Goal: Task Accomplishment & Management: Complete application form

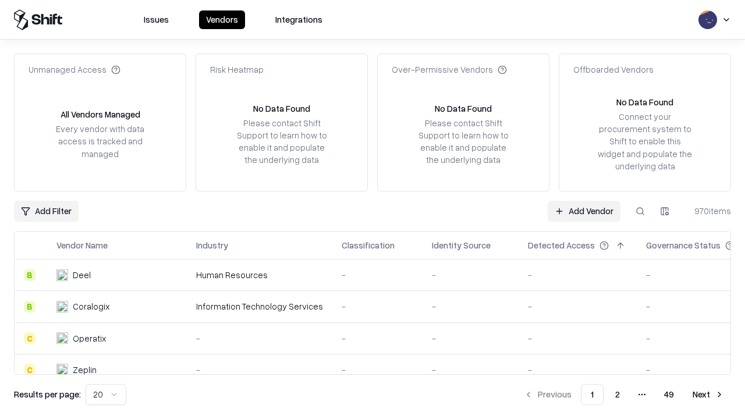
click at [584, 211] on link "Add Vendor" at bounding box center [584, 211] width 73 height 21
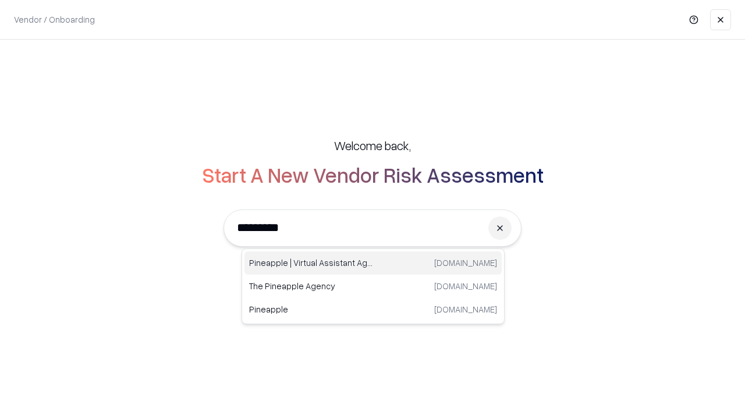
click at [373, 263] on div "Pineapple | Virtual Assistant Agency trypineapple.com" at bounding box center [373, 262] width 257 height 23
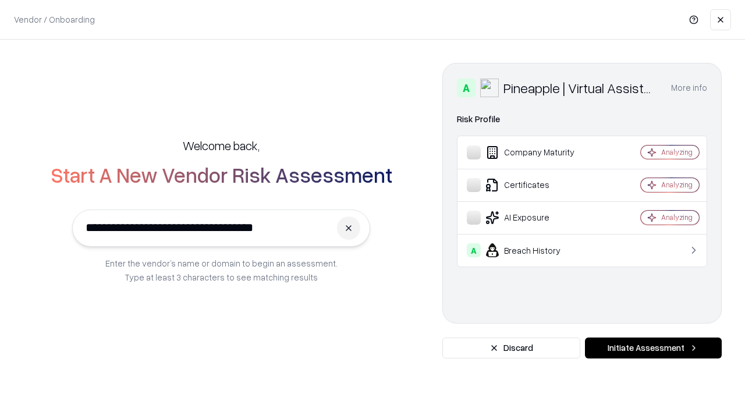
type input "**********"
click at [653, 348] on button "Initiate Assessment" at bounding box center [653, 348] width 137 height 21
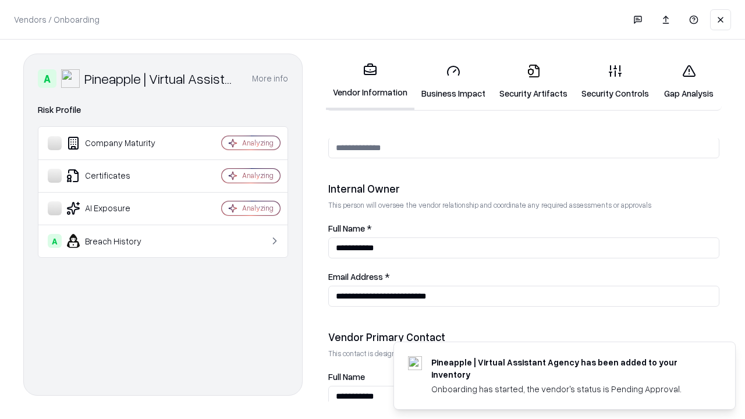
scroll to position [603, 0]
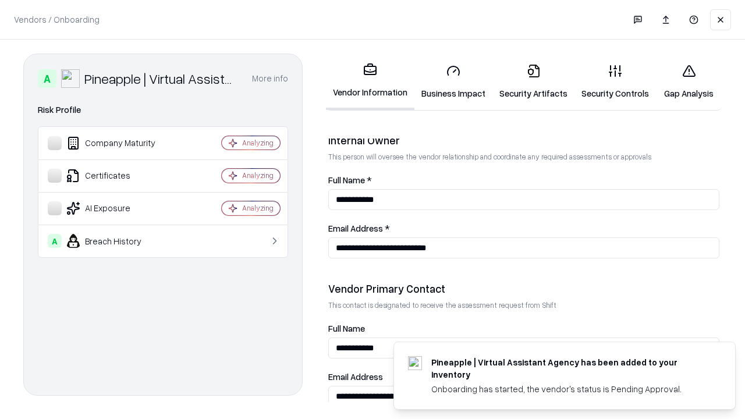
click at [453, 82] on link "Business Impact" at bounding box center [453, 82] width 78 height 54
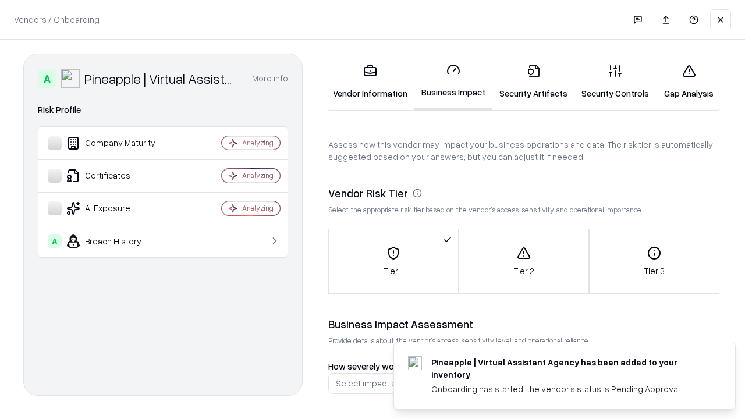
click at [533, 82] on link "Security Artifacts" at bounding box center [534, 82] width 82 height 54
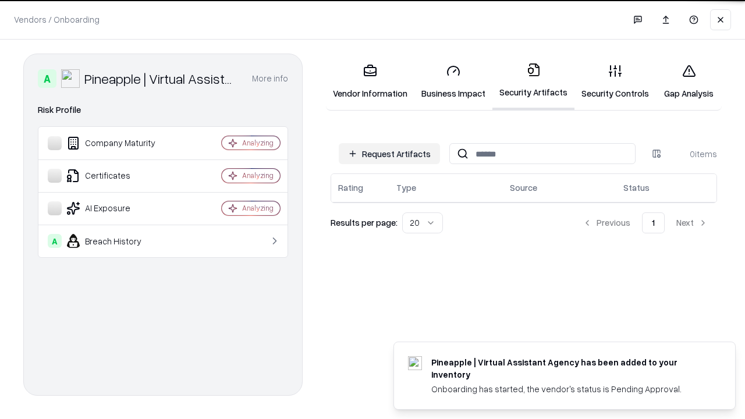
click at [389, 154] on button "Request Artifacts" at bounding box center [389, 153] width 101 height 21
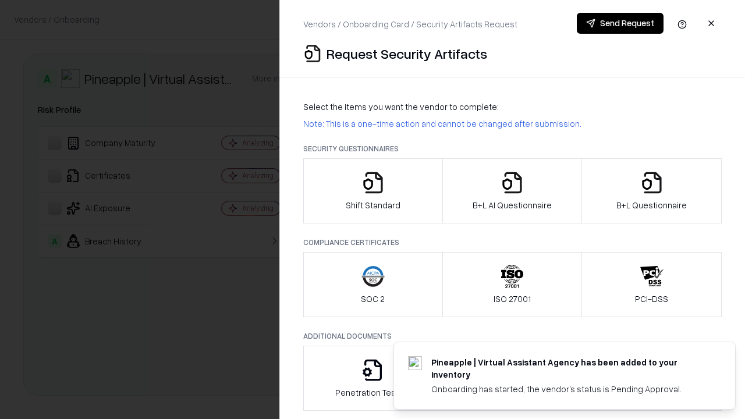
click at [373, 191] on icon "button" at bounding box center [373, 182] width 23 height 23
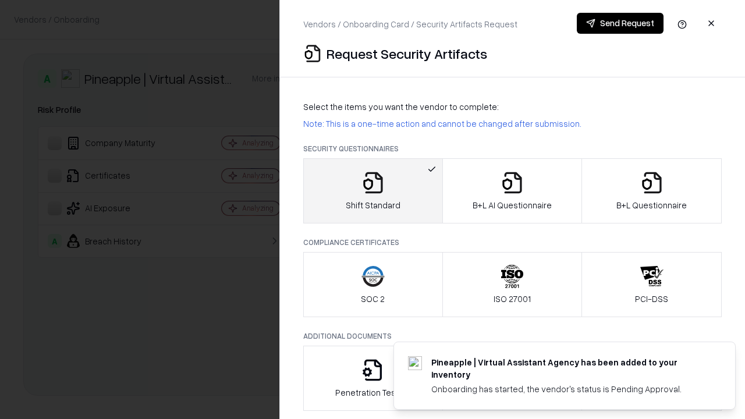
click at [620, 23] on button "Send Request" at bounding box center [620, 23] width 87 height 21
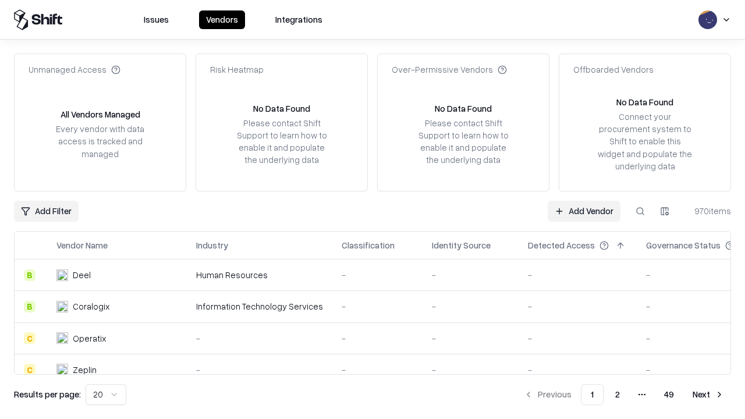
click at [640, 211] on button at bounding box center [640, 211] width 21 height 21
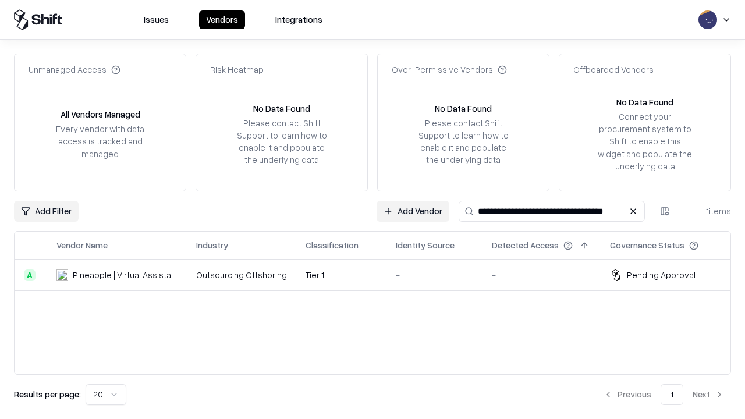
type input "**********"
click at [380, 275] on td "Tier 1" at bounding box center [341, 275] width 90 height 31
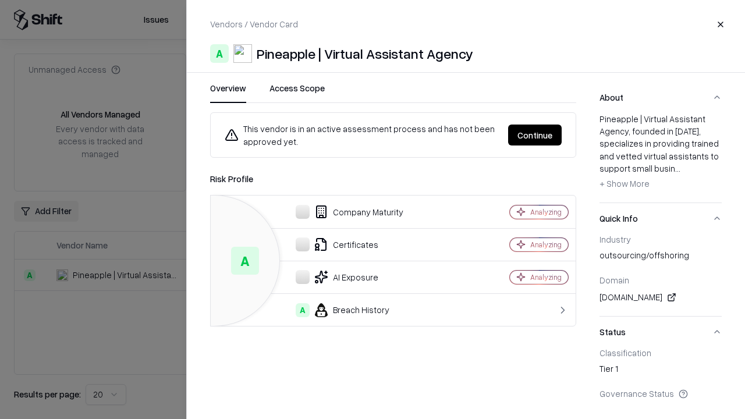
click at [535, 135] on button "Continue" at bounding box center [535, 135] width 54 height 21
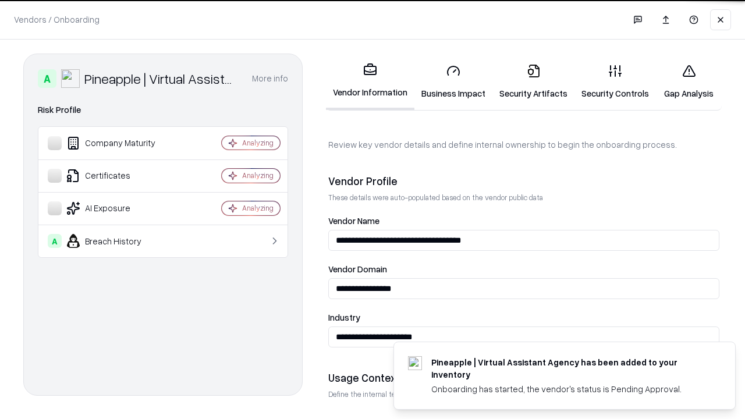
click at [533, 82] on link "Security Artifacts" at bounding box center [534, 82] width 82 height 54
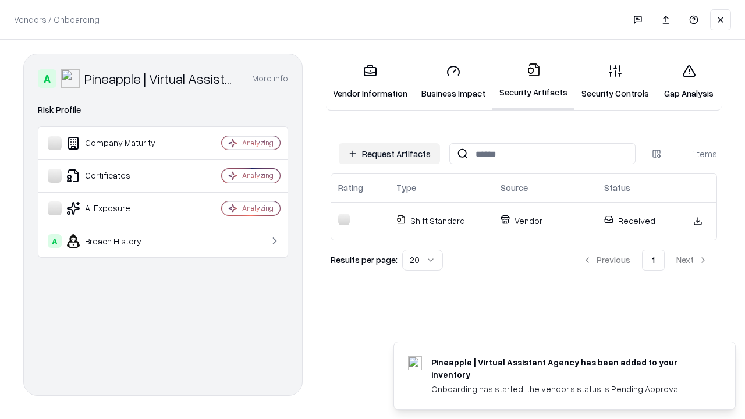
click at [615, 82] on link "Security Controls" at bounding box center [616, 82] width 82 height 54
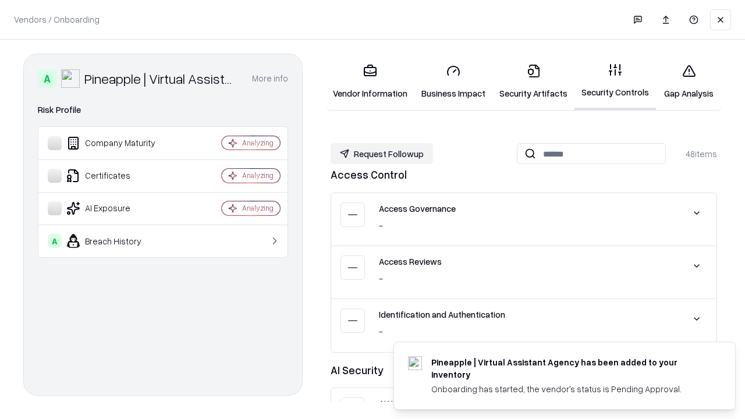
click at [382, 154] on button "Request Followup" at bounding box center [382, 153] width 102 height 21
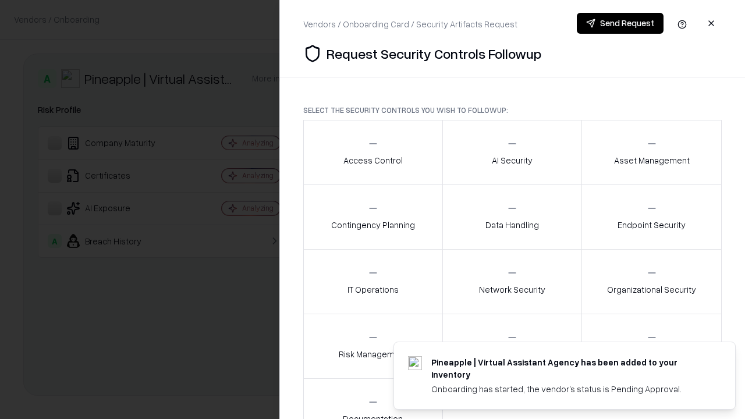
click at [373, 153] on div "Access Control" at bounding box center [372, 152] width 59 height 29
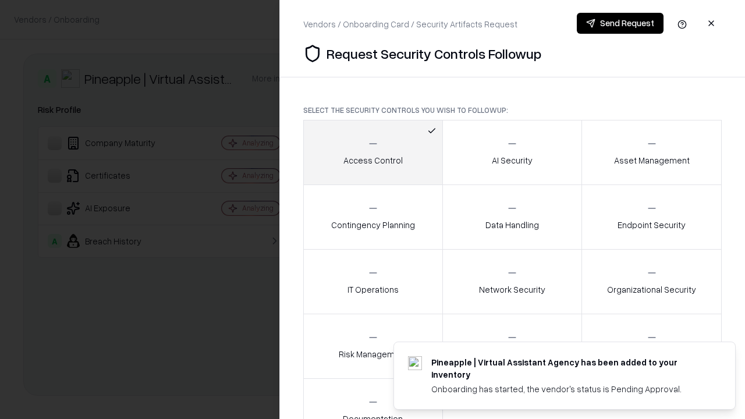
click at [620, 23] on button "Send Request" at bounding box center [620, 23] width 87 height 21
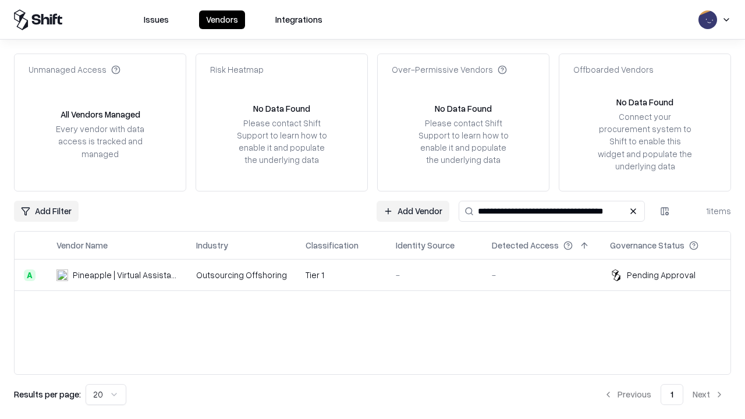
type input "**********"
click at [380, 275] on td "Tier 1" at bounding box center [341, 275] width 90 height 31
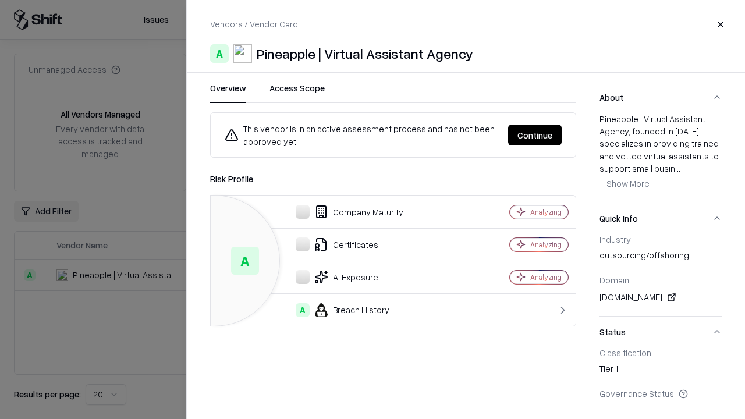
click at [535, 135] on button "Continue" at bounding box center [535, 135] width 54 height 21
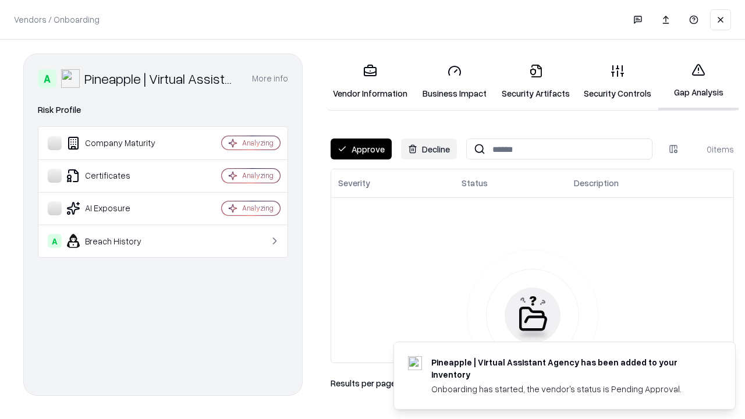
click at [361, 149] on button "Approve" at bounding box center [361, 149] width 61 height 21
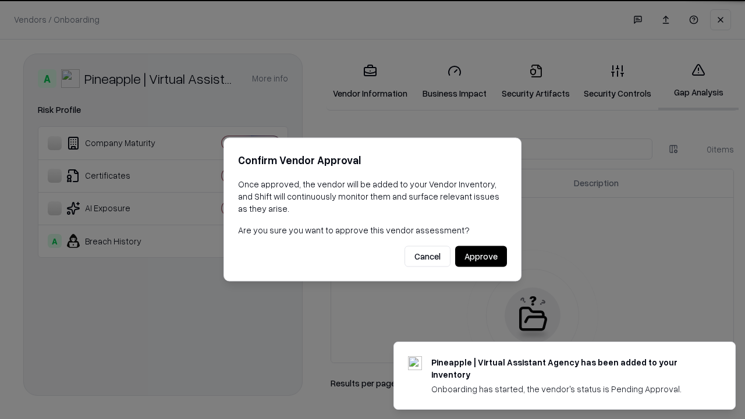
click at [481, 256] on button "Approve" at bounding box center [481, 256] width 52 height 21
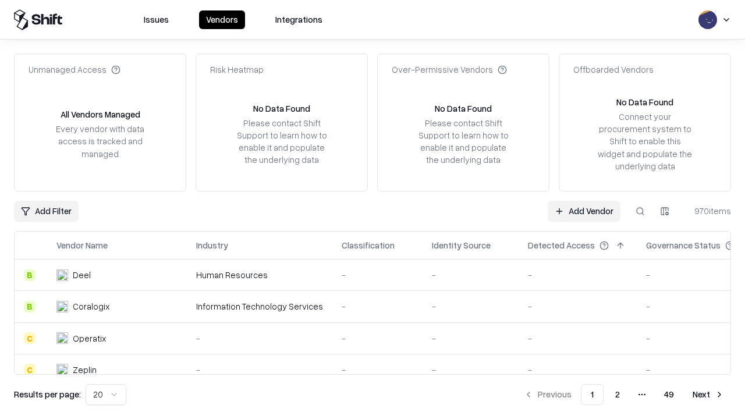
type input "**********"
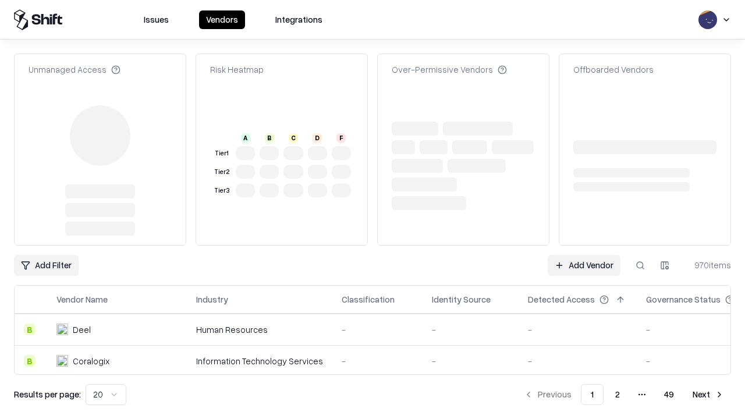
click at [584, 255] on link "Add Vendor" at bounding box center [584, 265] width 73 height 21
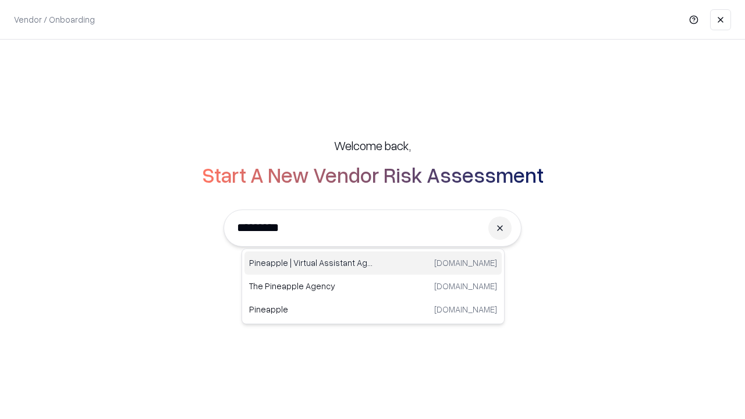
click at [373, 263] on div "Pineapple | Virtual Assistant Agency trypineapple.com" at bounding box center [373, 262] width 257 height 23
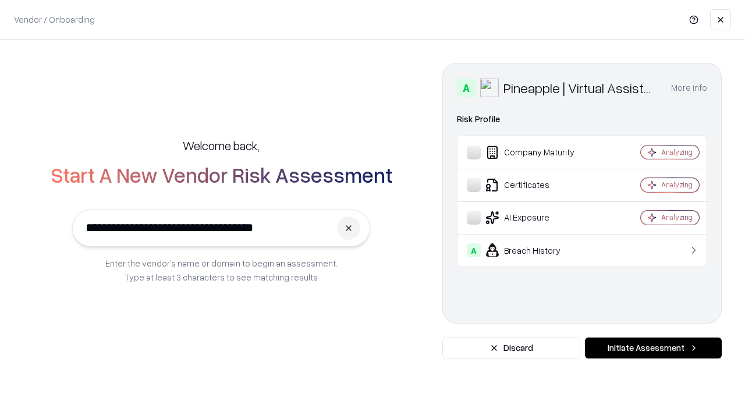
type input "**********"
click at [653, 348] on button "Initiate Assessment" at bounding box center [653, 348] width 137 height 21
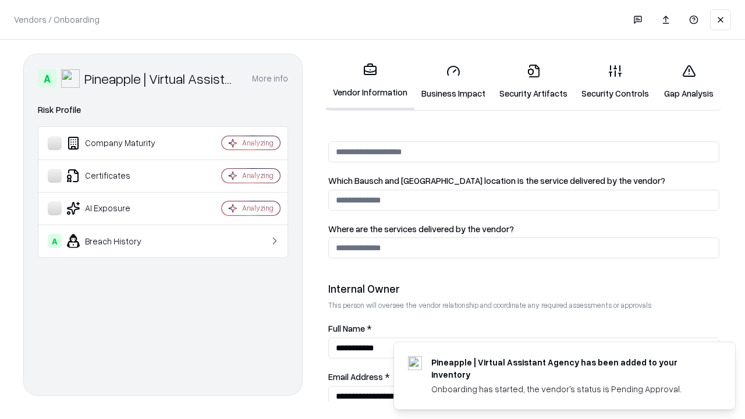
scroll to position [603, 0]
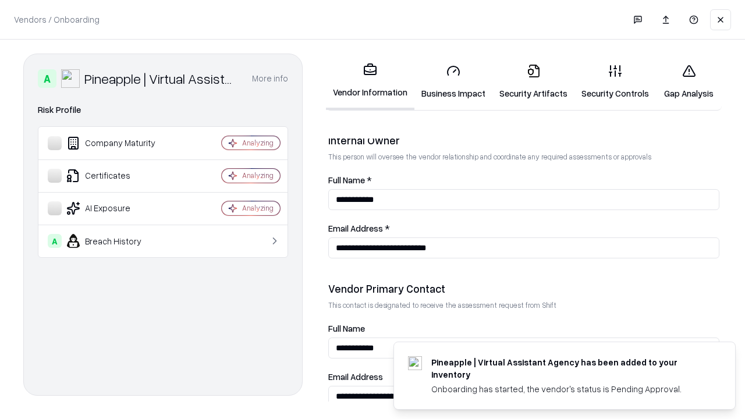
click at [689, 82] on link "Gap Analysis" at bounding box center [689, 82] width 66 height 54
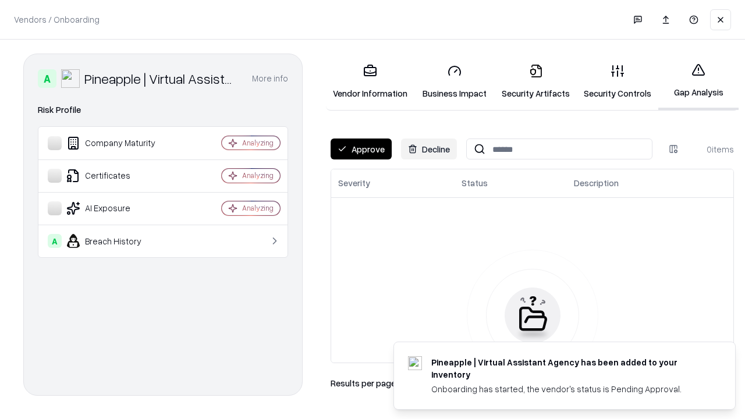
click at [361, 149] on button "Approve" at bounding box center [361, 149] width 61 height 21
